Goal: Task Accomplishment & Management: Manage account settings

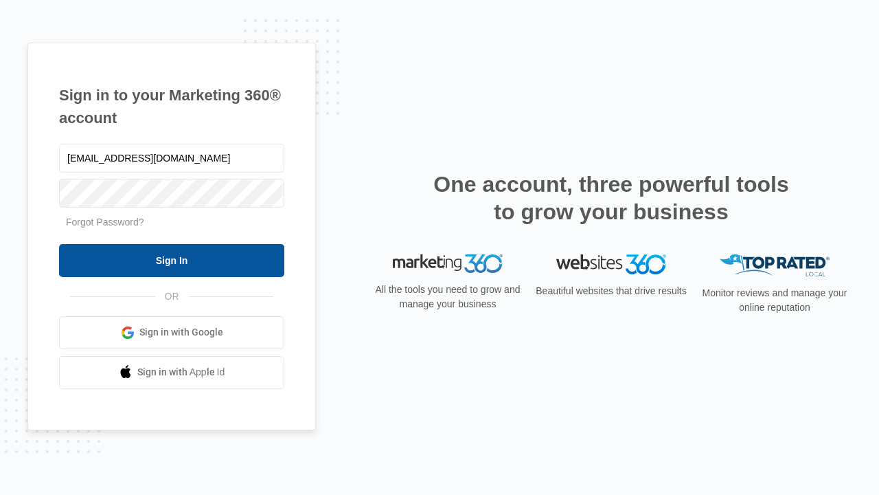
click at [172, 260] on input "Sign In" at bounding box center [171, 260] width 225 height 33
